Goal: Navigation & Orientation: Find specific page/section

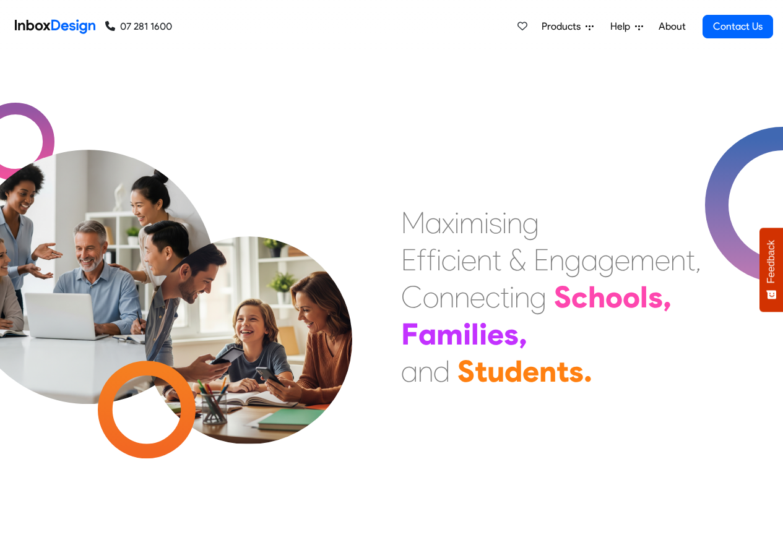
click at [672, 25] on link "About" at bounding box center [672, 26] width 34 height 25
